Goal: Navigation & Orientation: Find specific page/section

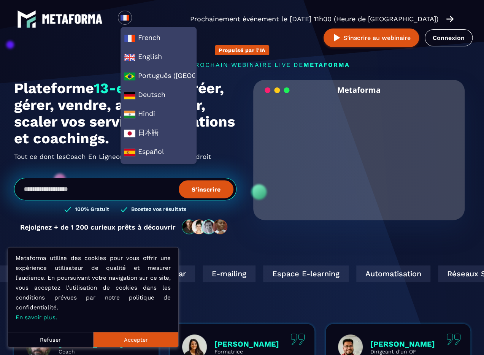
click at [243, 132] on div "Plateforme 13-en-1 pour créer, gérer, vendre, automatiser, scaler vos services,…" at bounding box center [242, 161] width 456 height 163
click at [244, 141] on div "Plateforme 13-en-1 pour créer, gérer, vendre, automatiser, scaler vos services,…" at bounding box center [242, 161] width 456 height 163
click at [122, 16] on img at bounding box center [125, 18] width 10 height 10
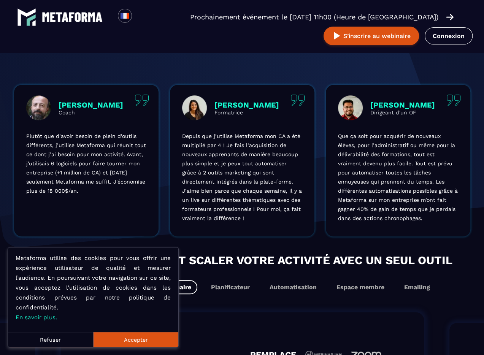
scroll to position [304, 0]
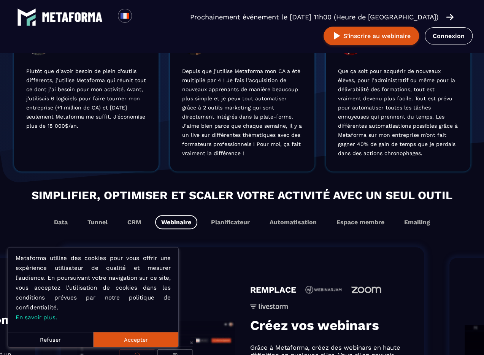
click at [73, 337] on button "Refuser" at bounding box center [50, 339] width 85 height 15
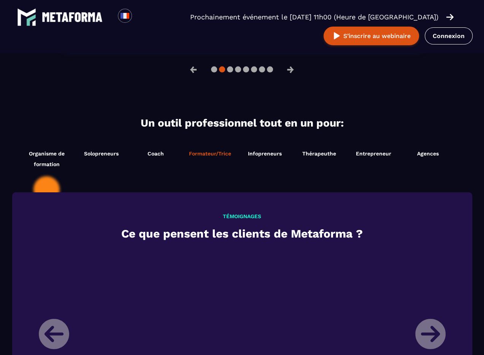
scroll to position [723, 0]
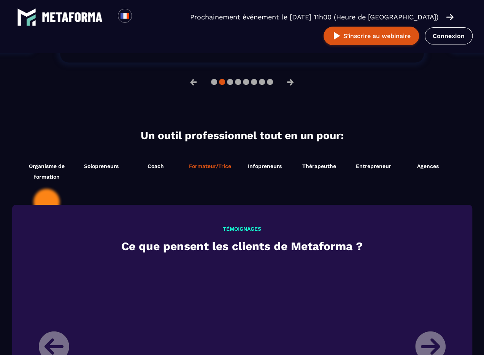
click at [220, 163] on span "Formateur/Trice" at bounding box center [210, 166] width 42 height 6
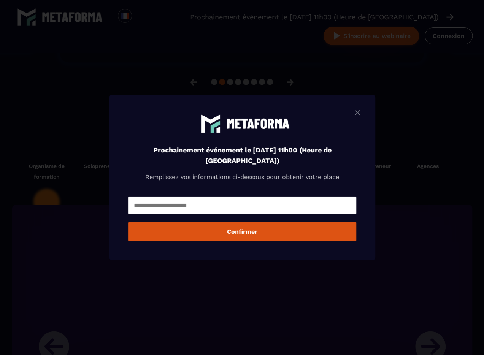
click at [354, 108] on div "Prochainement événement le jeudi 9 octobre à 11h00 (Heure de Paris) Remplissez …" at bounding box center [242, 178] width 266 height 166
click at [357, 111] on img "Modal window" at bounding box center [357, 113] width 9 height 10
